Goal: Task Accomplishment & Management: Use online tool/utility

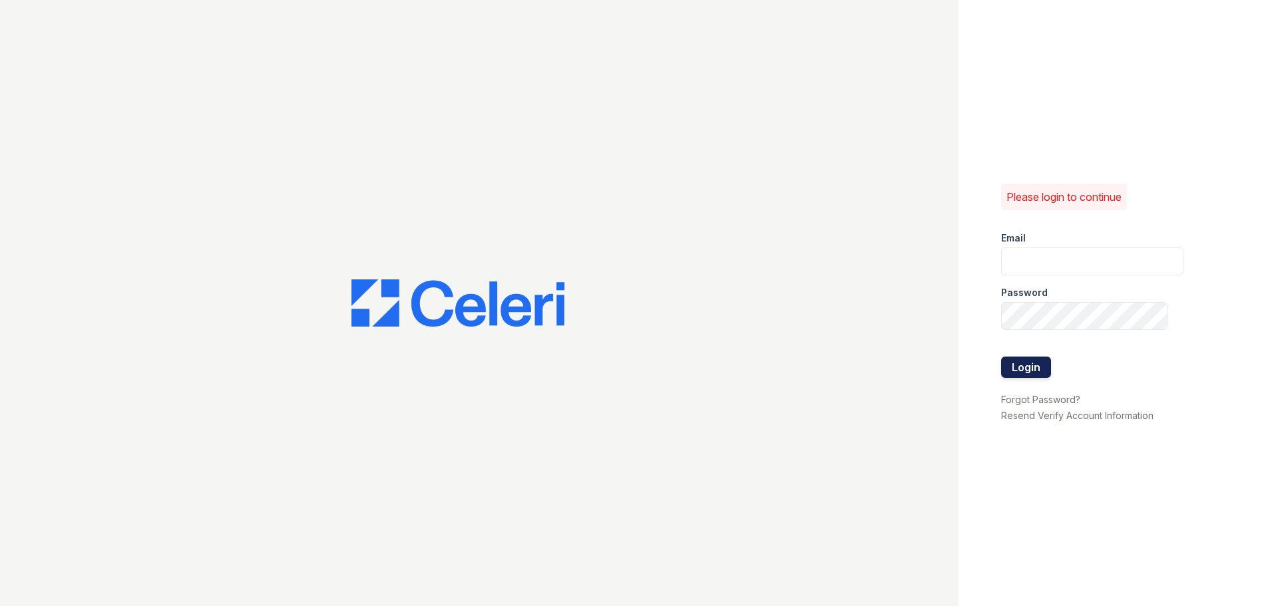
type input "[EMAIL_ADDRESS][DOMAIN_NAME]"
click at [1008, 367] on button "Login" at bounding box center [1026, 367] width 50 height 21
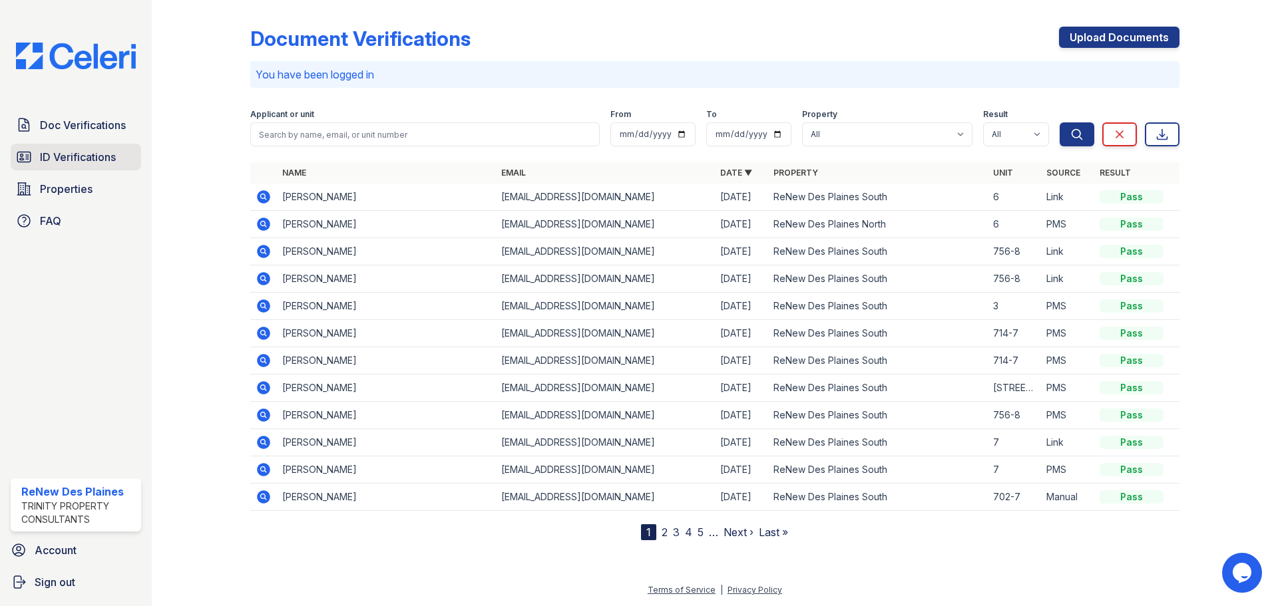
click at [98, 146] on link "ID Verifications" at bounding box center [76, 157] width 130 height 27
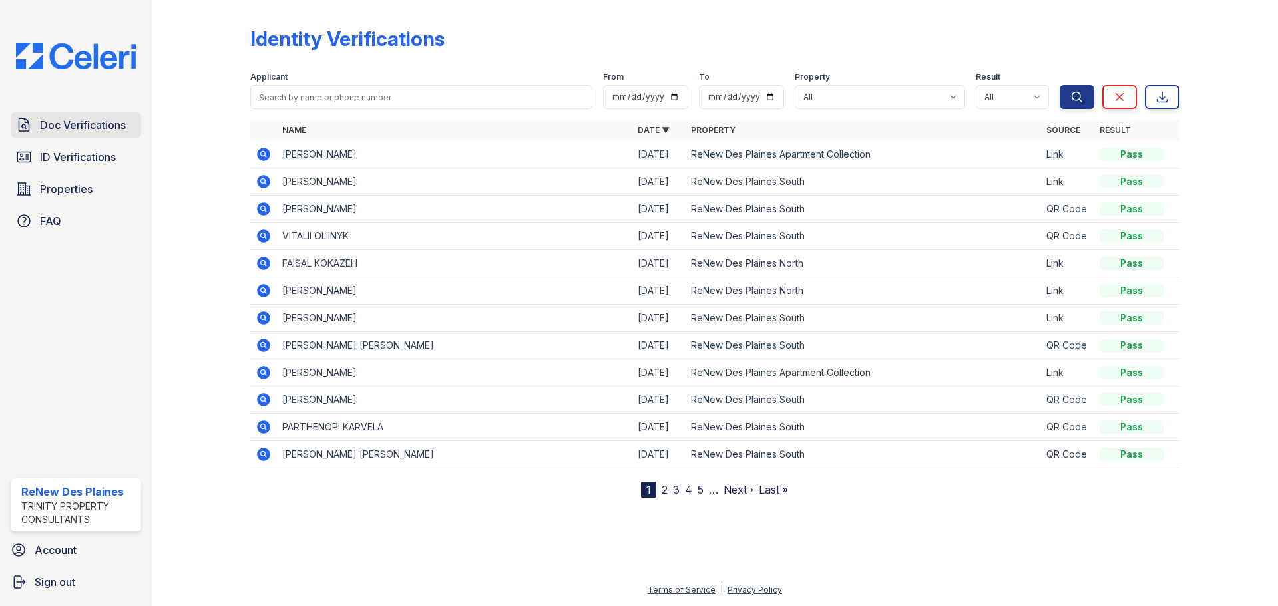
click at [98, 138] on link "Doc Verifications" at bounding box center [76, 125] width 130 height 27
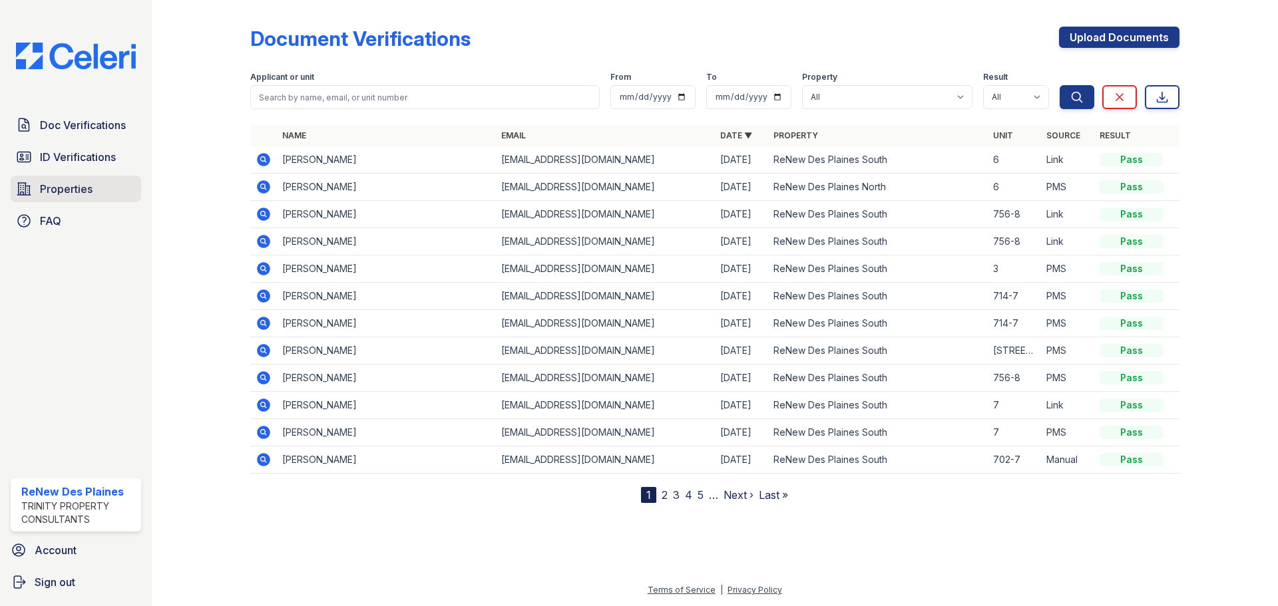
click at [65, 189] on span "Properties" at bounding box center [66, 189] width 53 height 16
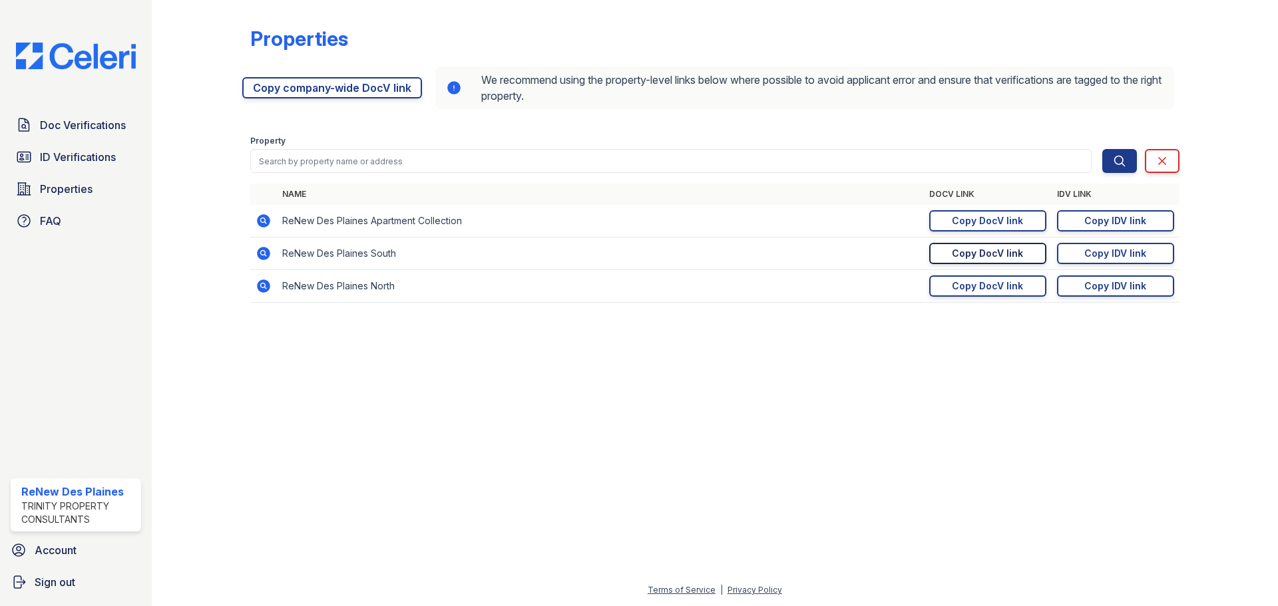
click at [1005, 252] on div "Copy DocV link" at bounding box center [987, 253] width 71 height 13
click at [37, 138] on link "Doc Verifications" at bounding box center [76, 125] width 130 height 27
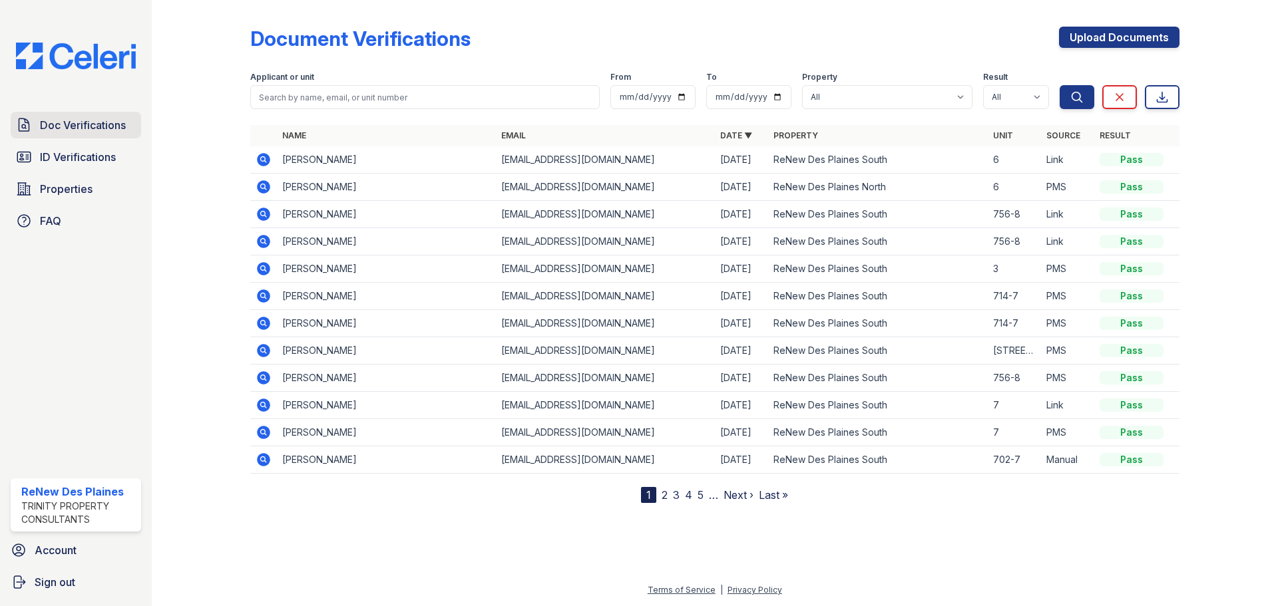
click at [85, 130] on span "Doc Verifications" at bounding box center [83, 125] width 86 height 16
click at [664, 496] on link "2" at bounding box center [664, 494] width 6 height 13
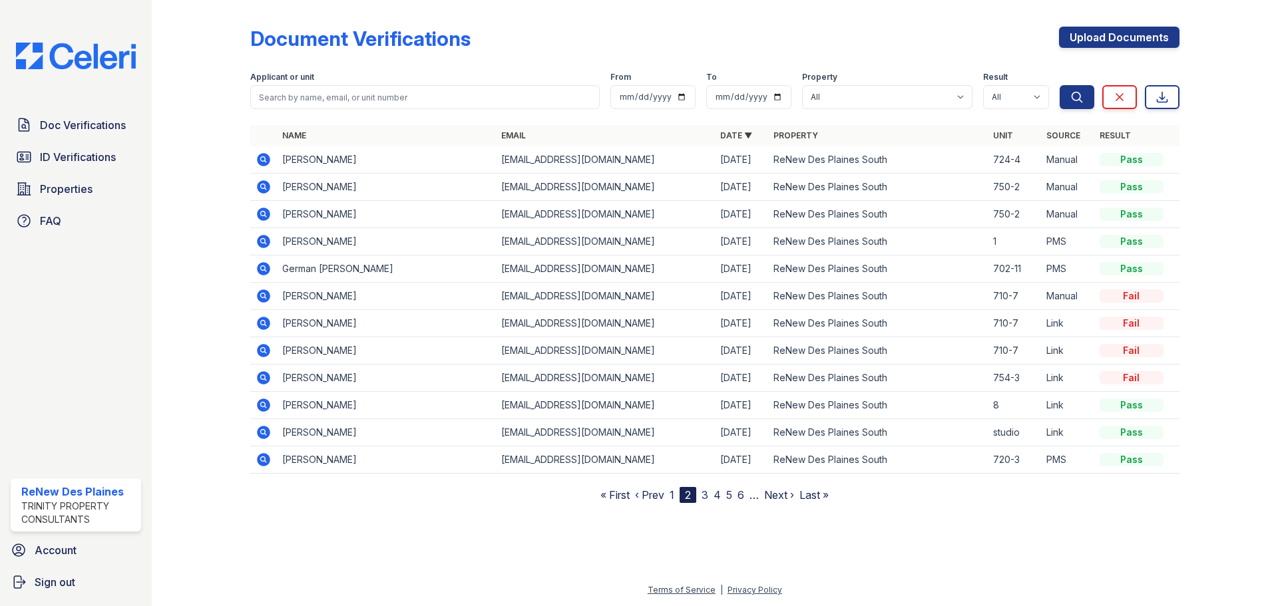
click at [670, 494] on link "1" at bounding box center [671, 494] width 5 height 13
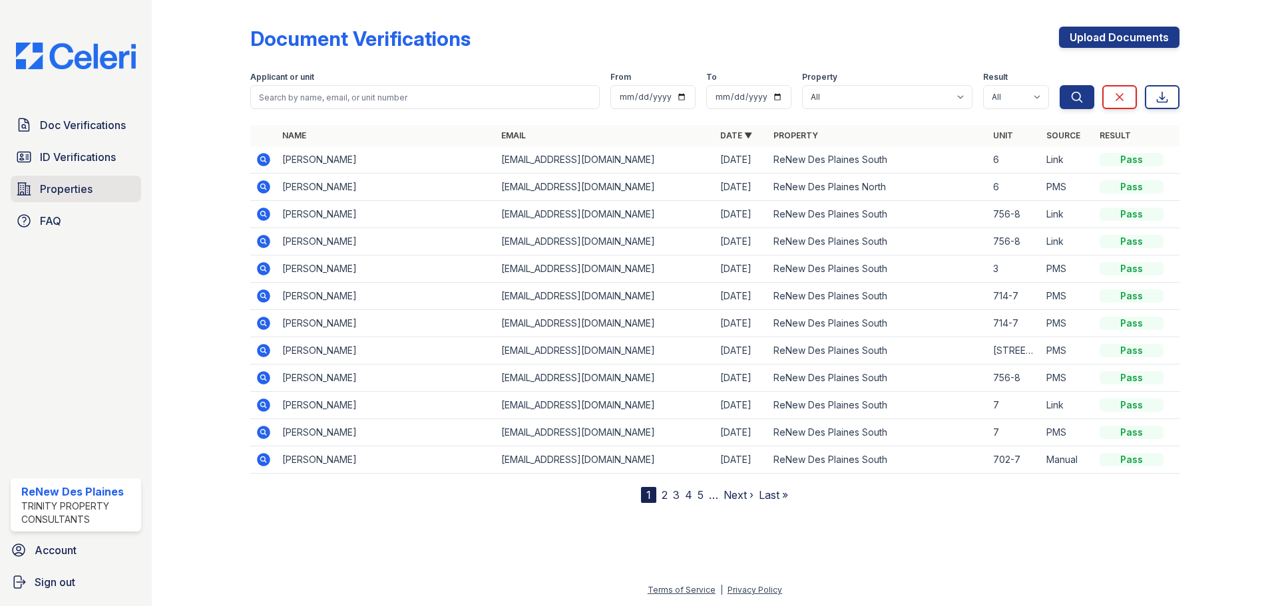
click at [15, 182] on link "Properties" at bounding box center [76, 189] width 130 height 27
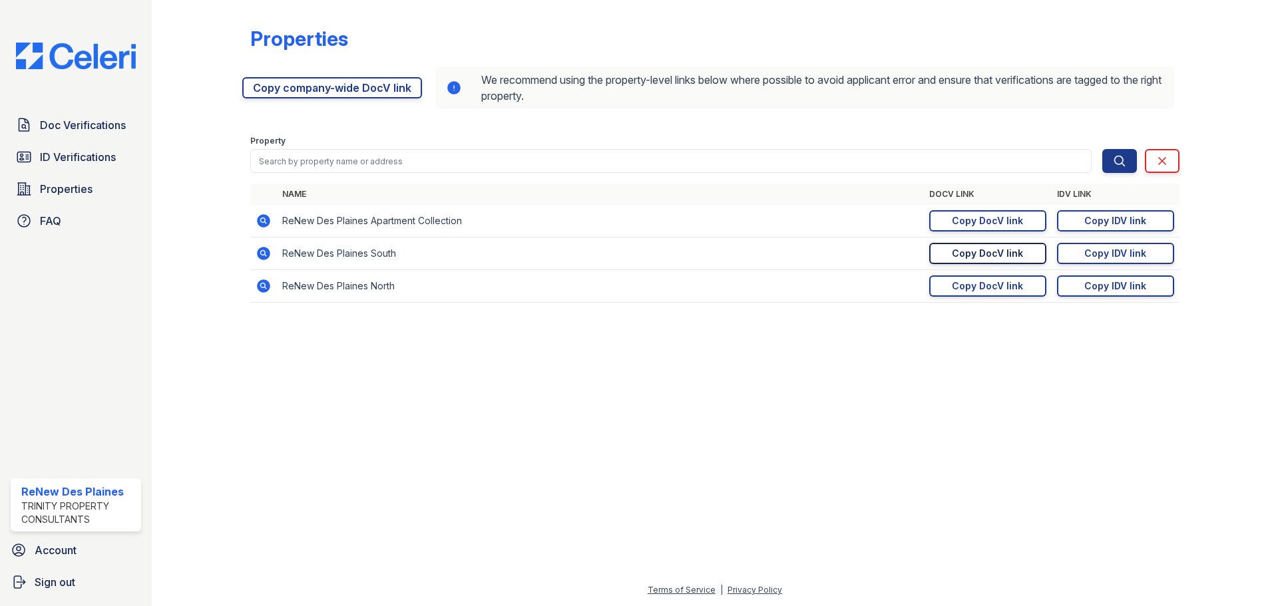
click at [985, 254] on div "Copy DocV link" at bounding box center [987, 253] width 71 height 13
click at [1087, 262] on link "Copy IDV link Copy link" at bounding box center [1115, 253] width 117 height 21
click at [1115, 292] on div "Copy IDV link" at bounding box center [1115, 285] width 62 height 13
click at [1141, 287] on div "Copy IDV link" at bounding box center [1115, 285] width 62 height 13
click at [59, 162] on span "ID Verifications" at bounding box center [78, 157] width 76 height 16
